Goal: Task Accomplishment & Management: Manage account settings

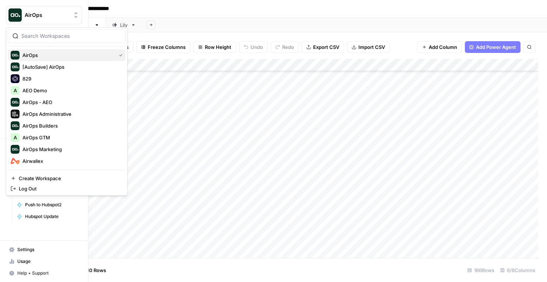
scroll to position [1711, 0]
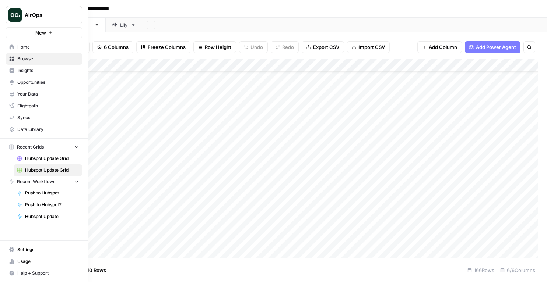
click at [35, 13] on span "AirOps" at bounding box center [47, 14] width 45 height 7
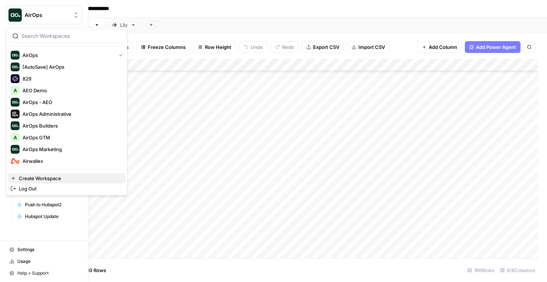
click at [36, 179] on span "Create Workspace" at bounding box center [69, 178] width 101 height 7
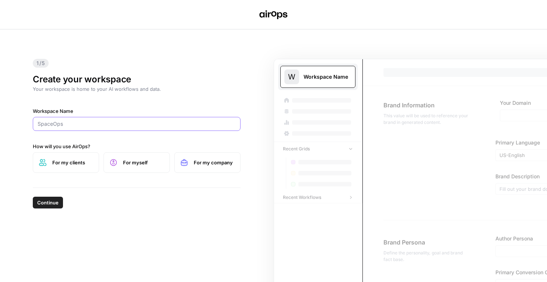
click at [57, 127] on input "Workspace Name" at bounding box center [137, 123] width 198 height 7
type input "Abercrombie"
click at [59, 157] on label "For my clients" at bounding box center [66, 162] width 66 height 21
click at [194, 165] on span "For my company" at bounding box center [214, 162] width 40 height 7
click at [49, 203] on span "Continue" at bounding box center [47, 202] width 21 height 7
